Goal: Task Accomplishment & Management: Manage account settings

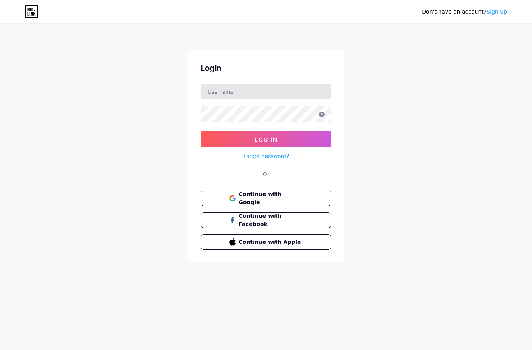
click at [247, 85] on input "text" at bounding box center [266, 92] width 130 height 16
type input "erredgrafico@gmail.com"
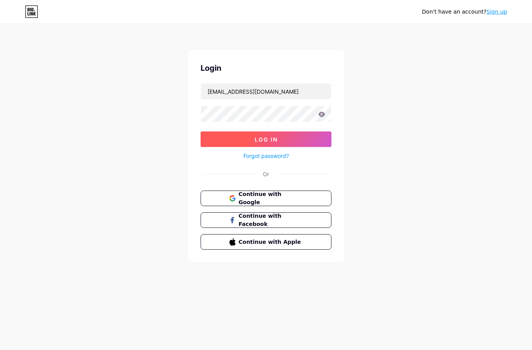
click at [238, 139] on button "Log In" at bounding box center [265, 140] width 131 height 16
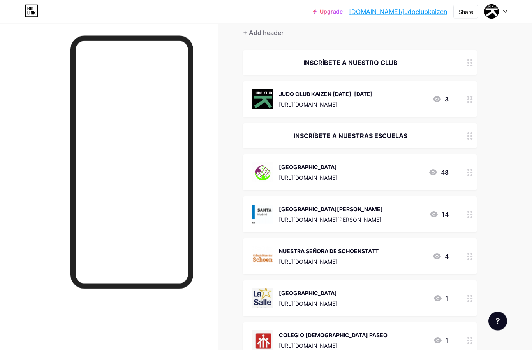
scroll to position [66, 0]
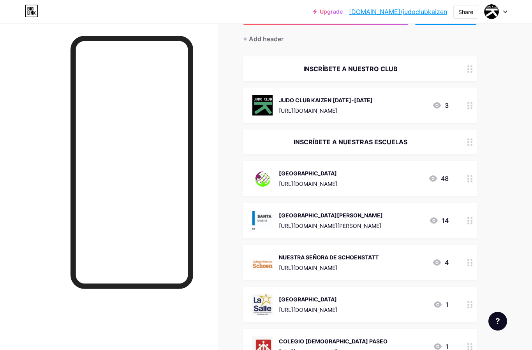
click at [468, 301] on circle at bounding box center [468, 302] width 2 height 2
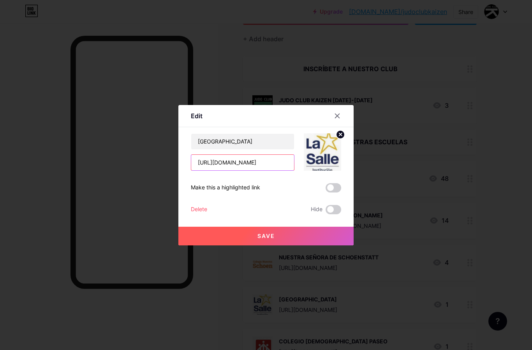
click at [265, 170] on input "https://adaluche.playoffinformatica.com/preinscripcion/10/INSCRIPCIONES-LA-SALL…" at bounding box center [242, 163] width 103 height 16
click at [270, 170] on input "https://adaluche.playoffinformatica.com/preinscripcion/10/INSCRIPCIONES-LA-SALL…" at bounding box center [242, 163] width 103 height 16
click at [224, 170] on input "https://adaluche.playoffinformatica.com/preinscripcion/10/INSCRIPCIONES-LA-SALL…" at bounding box center [242, 163] width 103 height 16
click at [215, 170] on input "https://adaluche.playoffinformatica.com/preinscripcion/10/INSCRIPCIONES-LA-SALL…" at bounding box center [242, 163] width 103 height 16
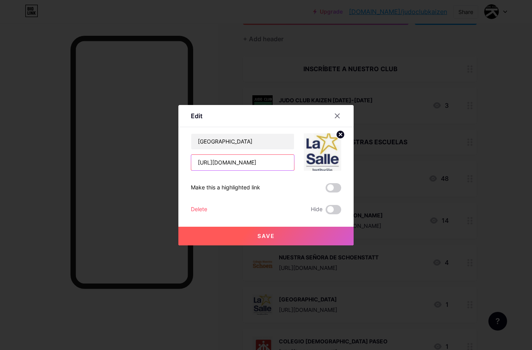
click at [214, 170] on input "https://adaluche.playoffinformatica.com/preinscripcion/10/INSCRIPCIONES-LA-SALL…" at bounding box center [242, 163] width 103 height 16
paste input "[URL][DOMAIN_NAME]"
type input "[URL][DOMAIN_NAME]"
click at [267, 246] on button "Save" at bounding box center [265, 236] width 175 height 19
